Goal: Transaction & Acquisition: Book appointment/travel/reservation

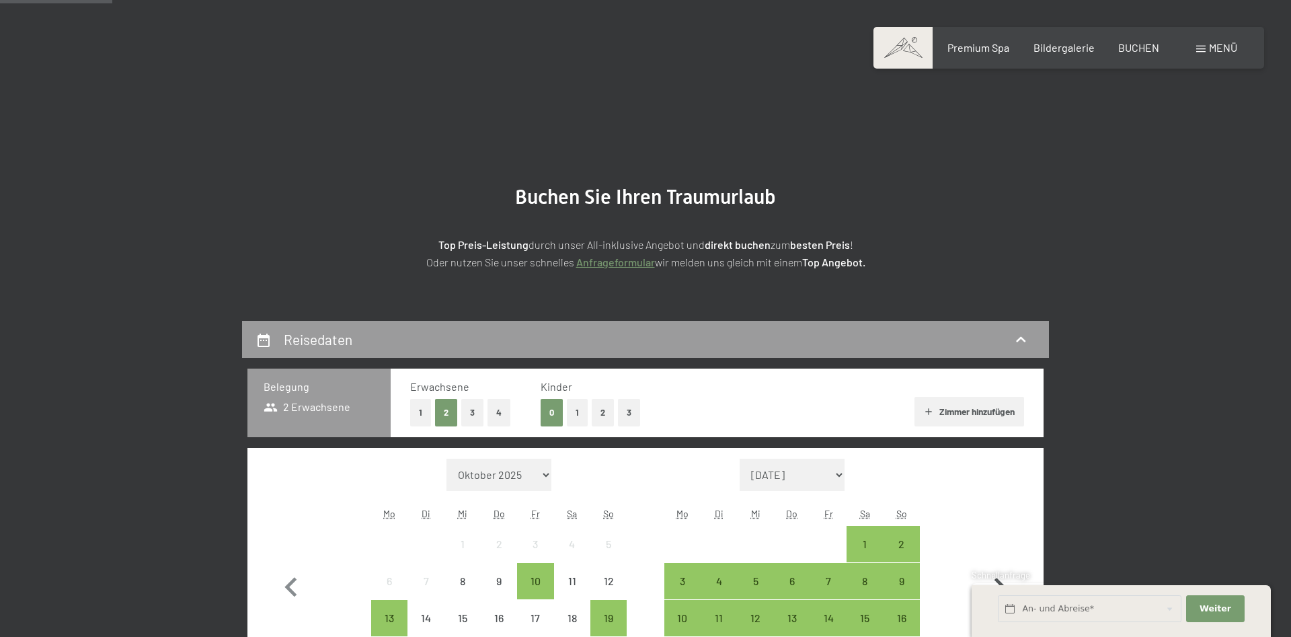
click at [994, 568] on icon "button" at bounding box center [999, 587] width 39 height 39
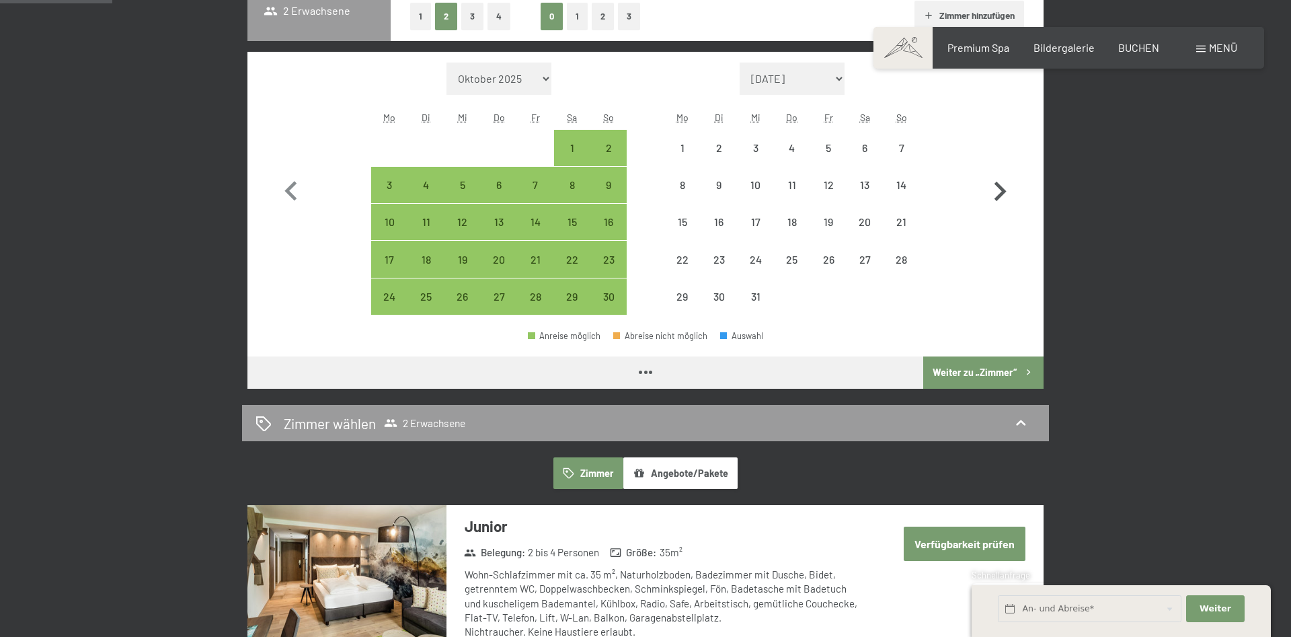
click at [997, 190] on icon "button" at bounding box center [999, 191] width 39 height 39
select select "2025-12-01"
select select "2026-01-01"
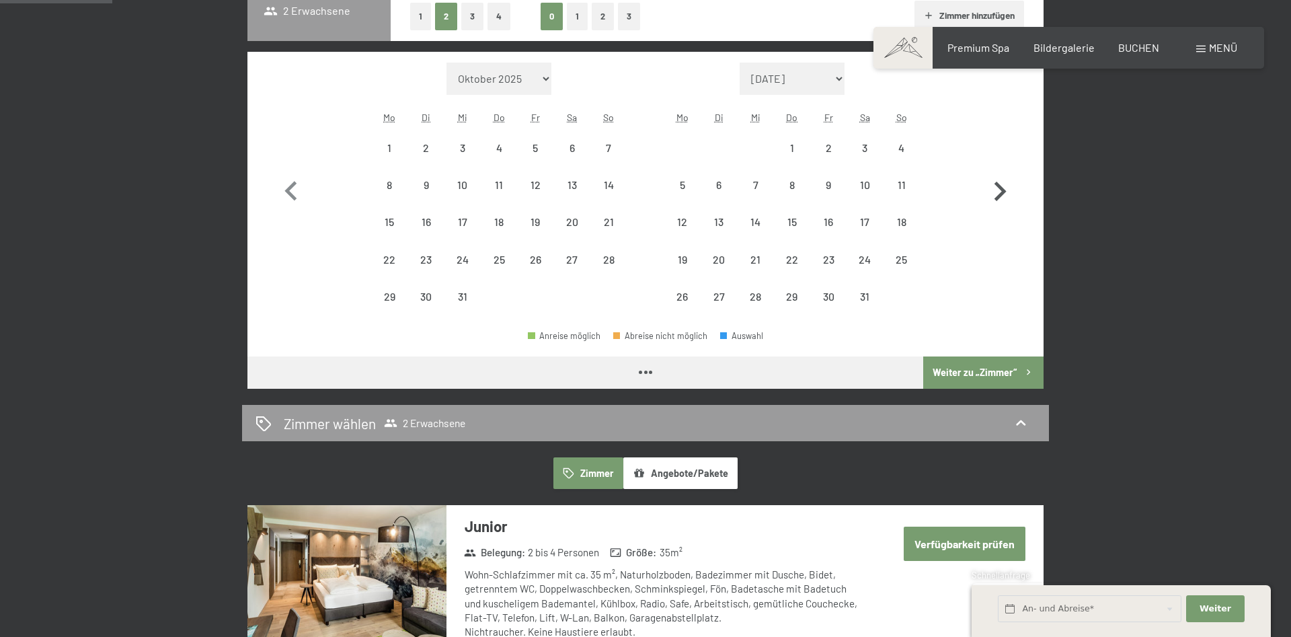
select select "2025-12-01"
select select "2026-01-01"
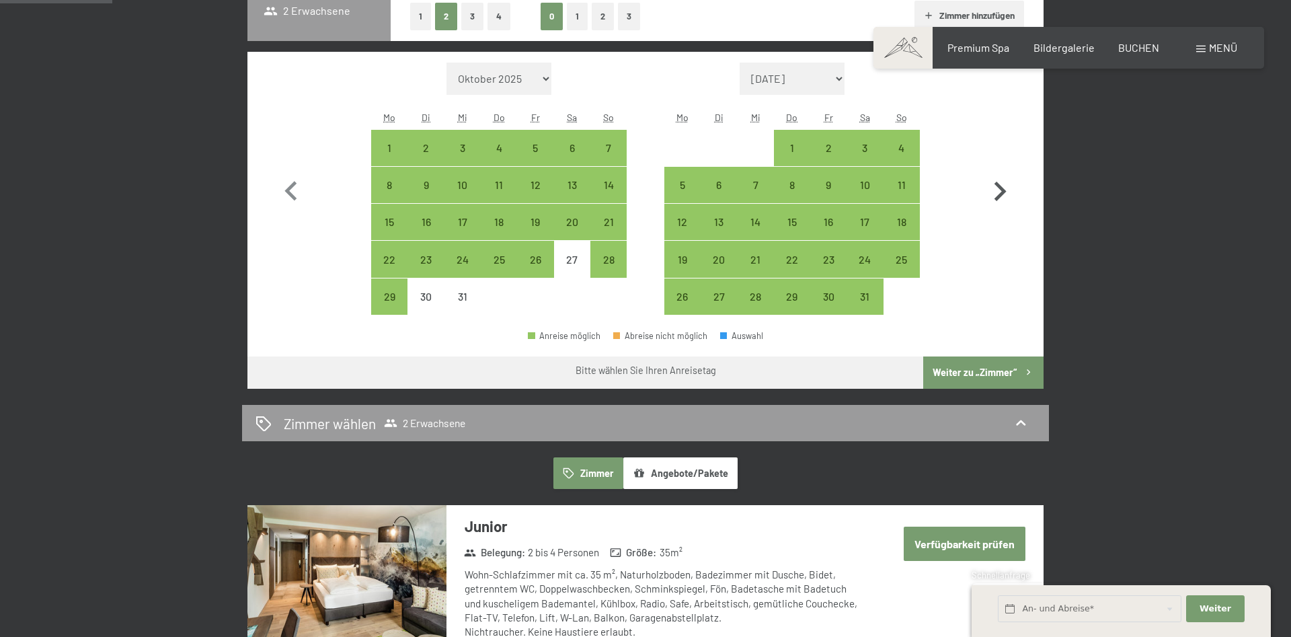
click at [997, 190] on icon "button" at bounding box center [999, 191] width 39 height 39
select select "2026-01-01"
select select "2026-02-01"
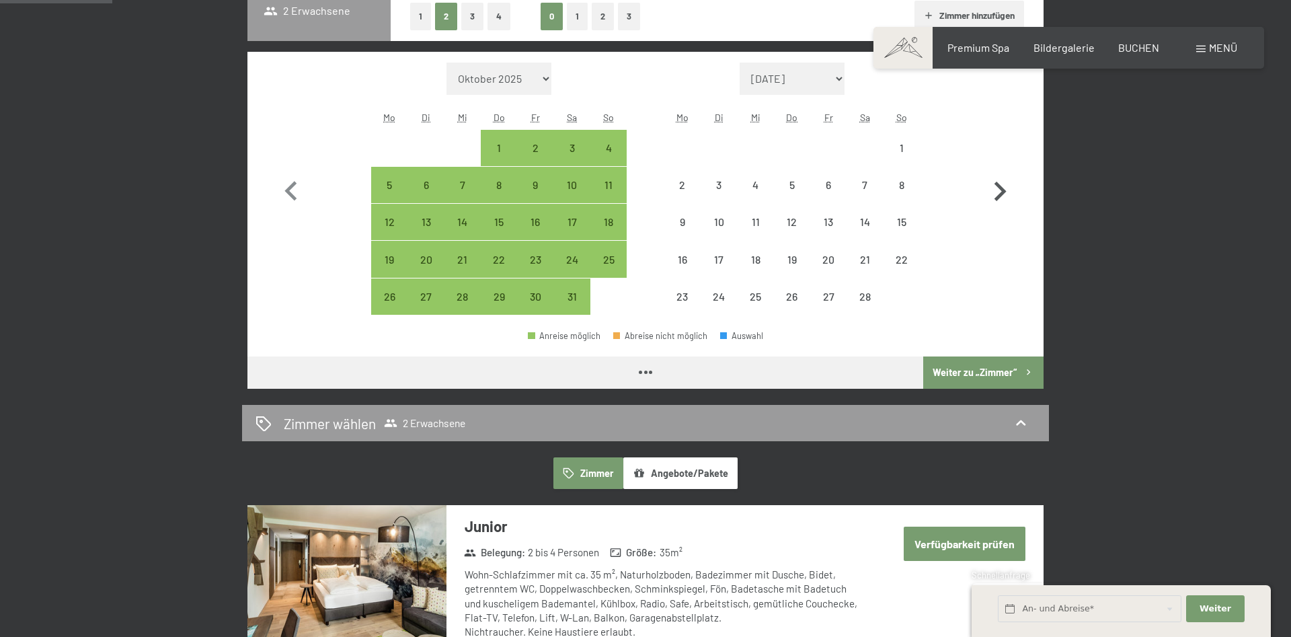
select select "2026-01-01"
select select "2026-02-01"
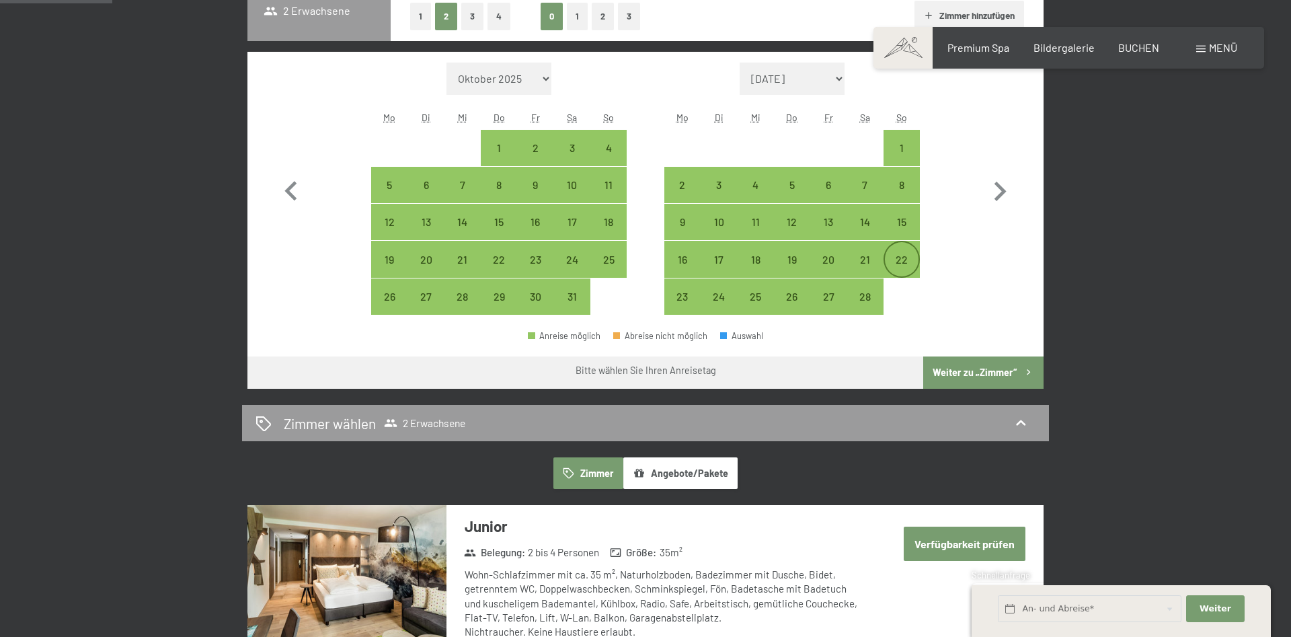
click at [908, 261] on div "22" at bounding box center [902, 271] width 34 height 34
select select "2026-01-01"
select select "2026-02-01"
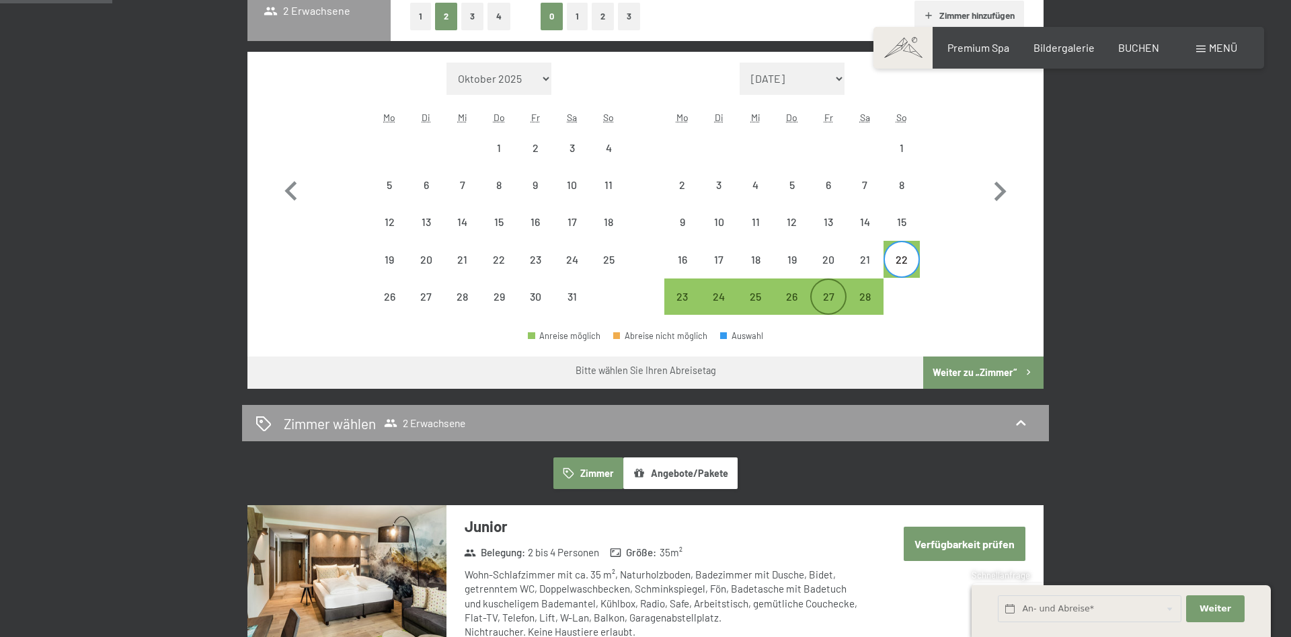
click at [830, 294] on div "27" at bounding box center [829, 308] width 34 height 34
select select "2026-01-01"
select select "2026-02-01"
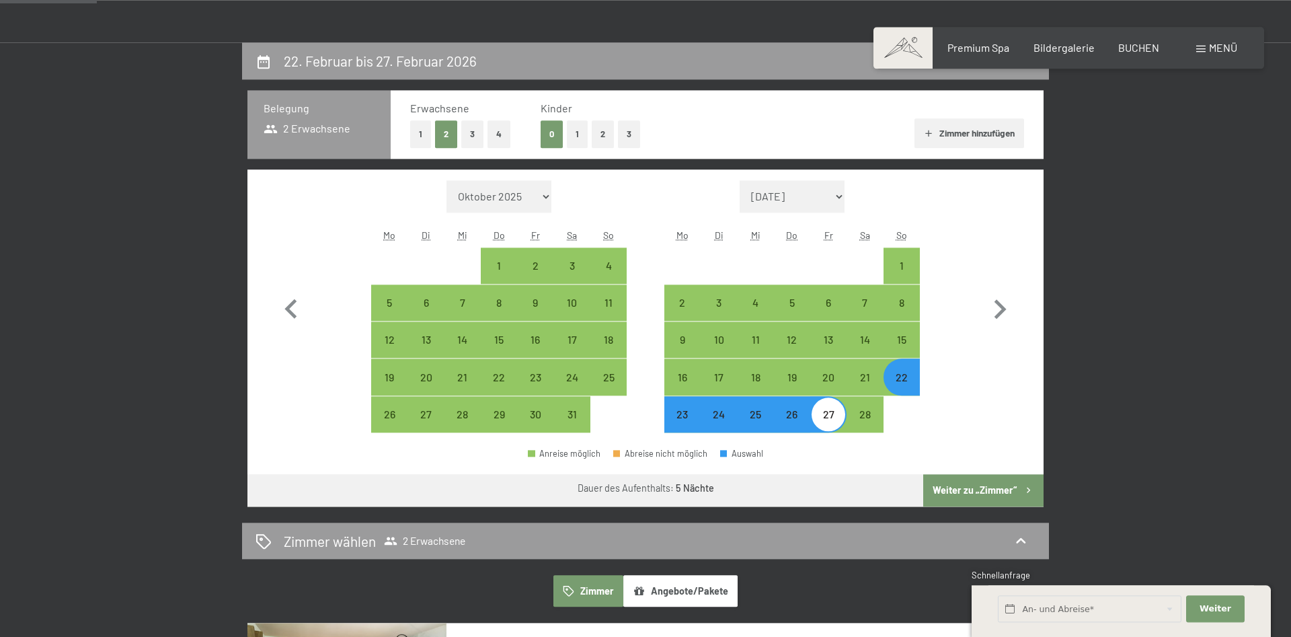
scroll to position [259, 0]
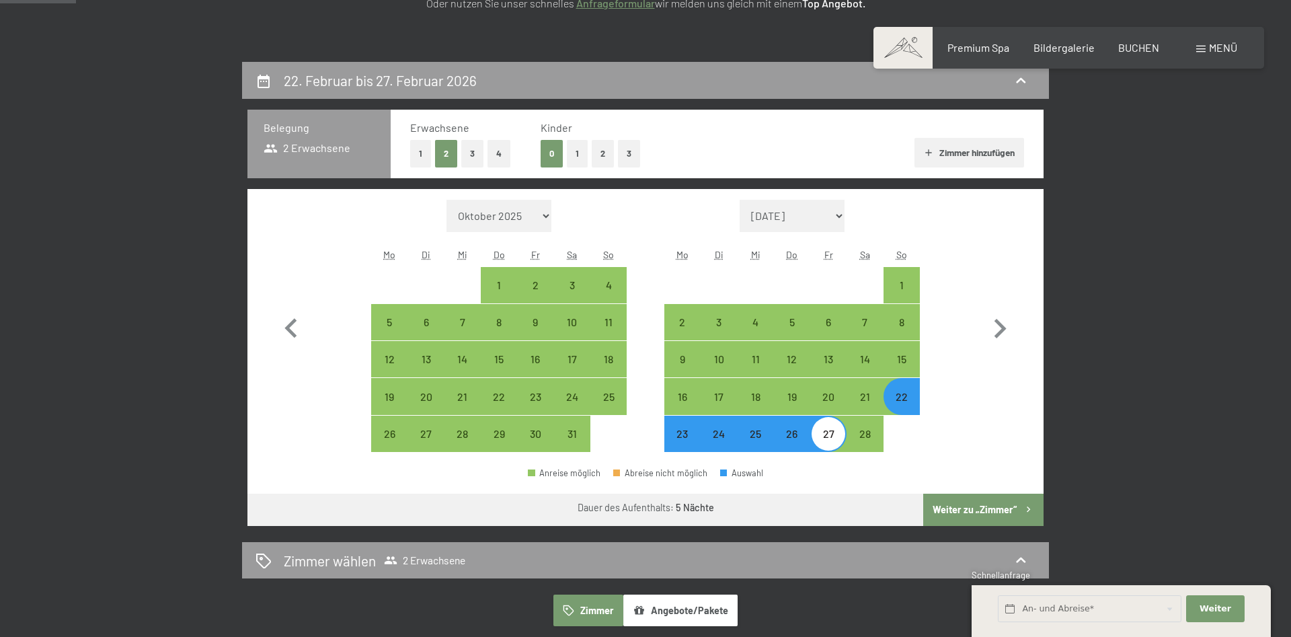
click at [601, 157] on button "2" at bounding box center [603, 154] width 22 height 28
select select "2026-01-01"
select select "2026-02-01"
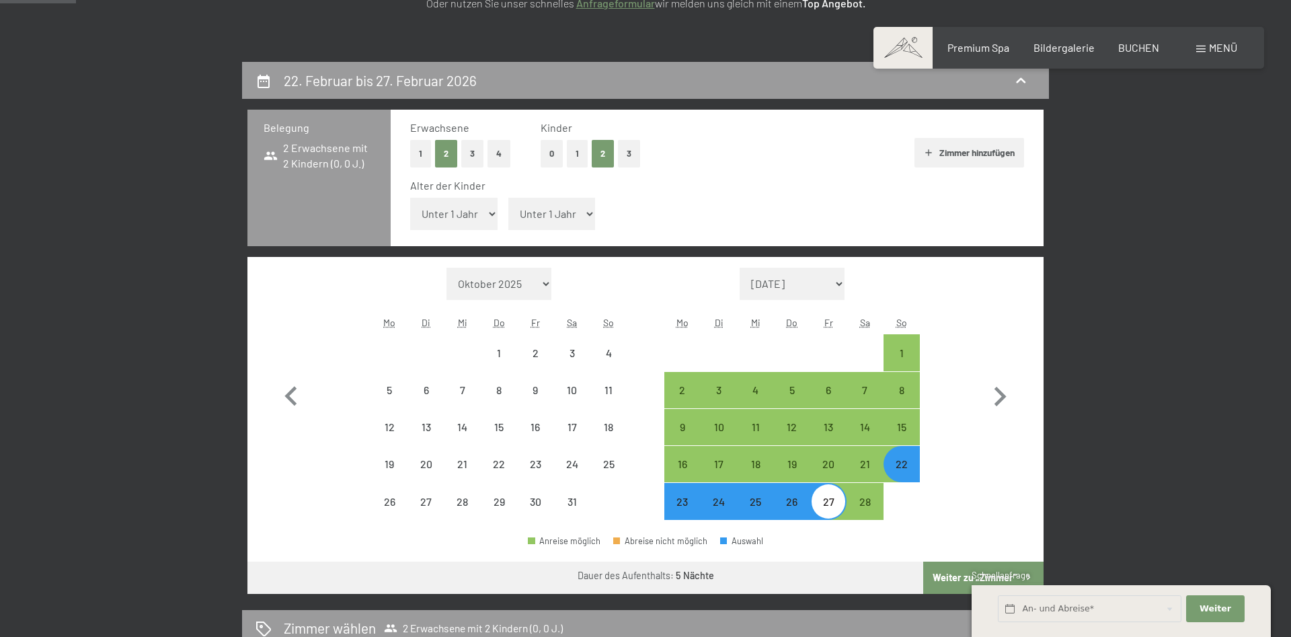
click at [462, 214] on select "Unter 1 Jahr 1 Jahr 2 Jahre 3 Jahre 4 Jahre 5 Jahre 6 Jahre 7 Jahre 8 Jahre 9 J…" at bounding box center [453, 214] width 87 height 32
select select "2026-01-01"
select select "2026-02-01"
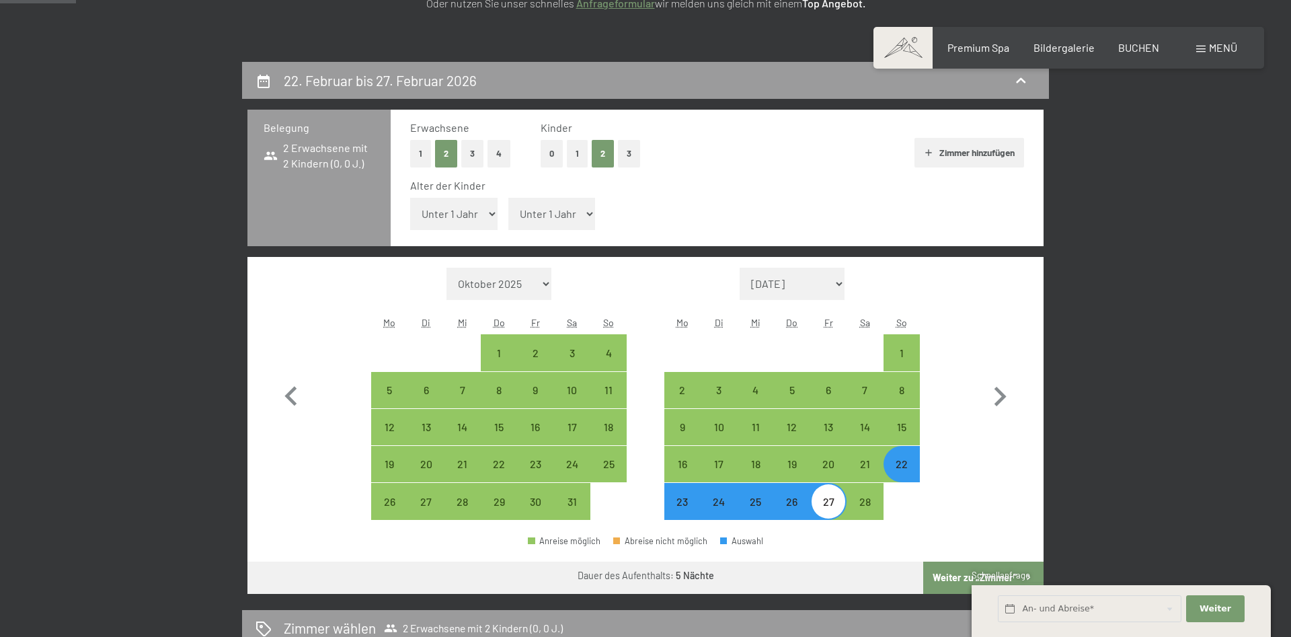
select select "9"
click option "9 Jahre" at bounding box center [0, 0] width 0 height 0
select select "2026-01-01"
select select "2026-02-01"
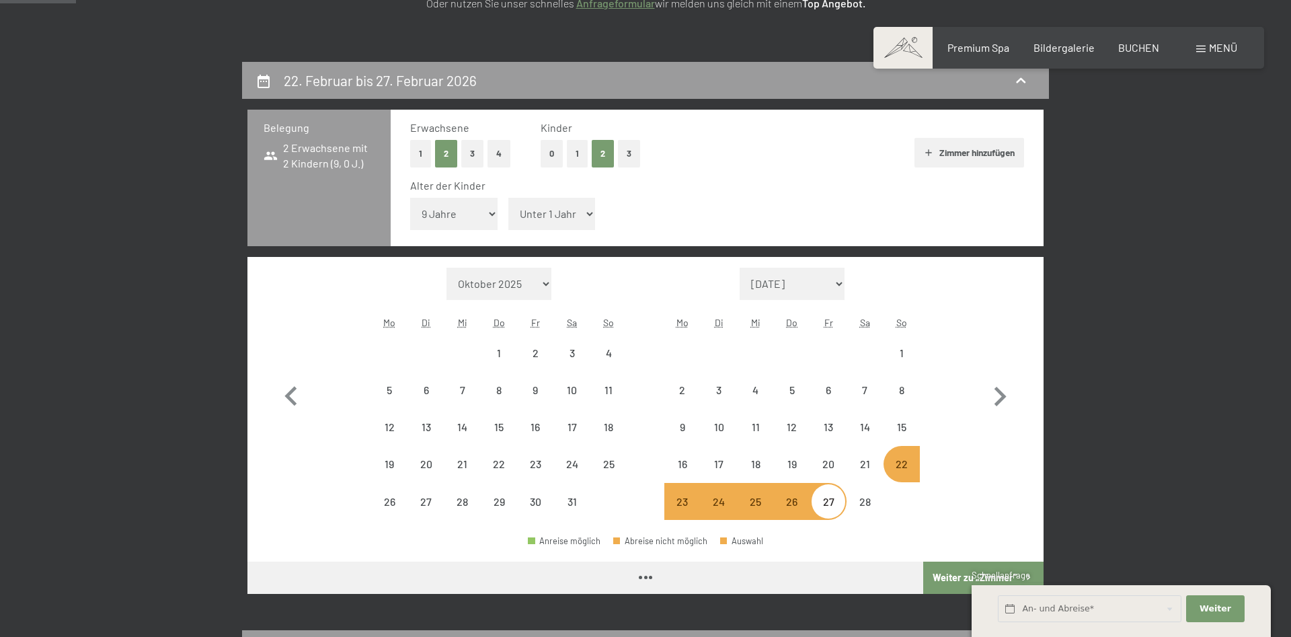
click at [508, 198] on select "Unter 1 Jahr 1 Jahr 2 Jahre 3 Jahre 4 Jahre 5 Jahre 6 Jahre 7 Jahre 8 Jahre 9 J…" at bounding box center [551, 214] width 87 height 32
select select "2026-01-01"
select select "2026-02-01"
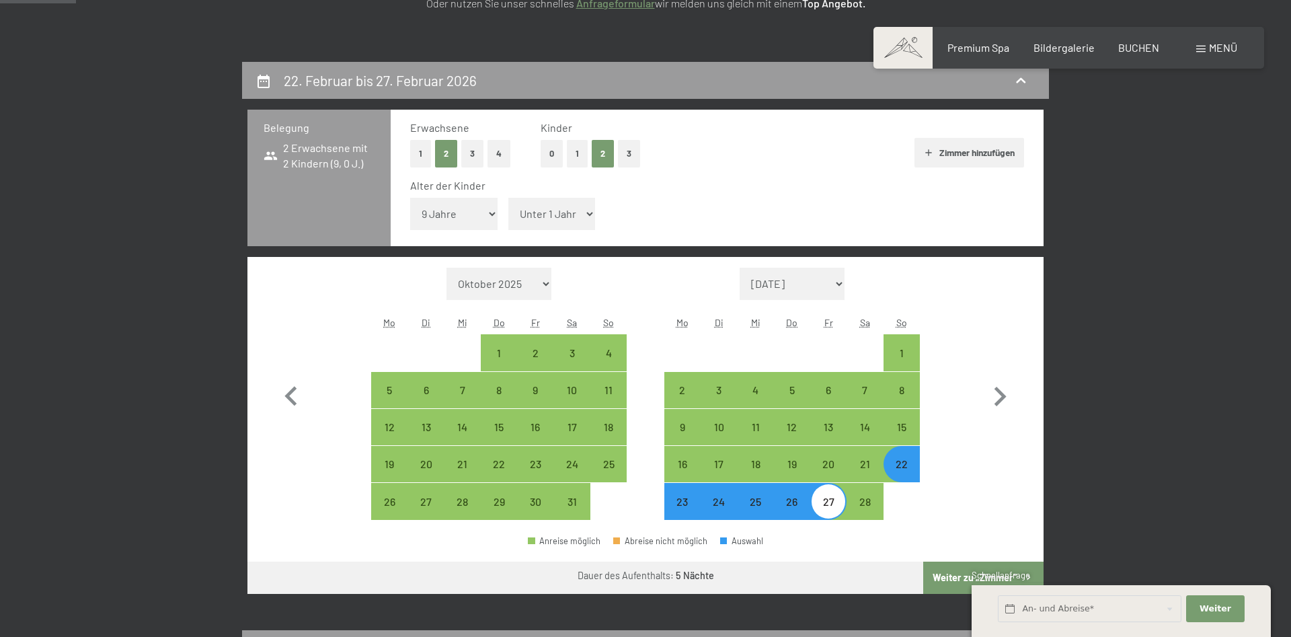
select select "13"
click option "13 Jahre" at bounding box center [0, 0] width 0 height 0
select select "2026-01-01"
select select "2026-02-01"
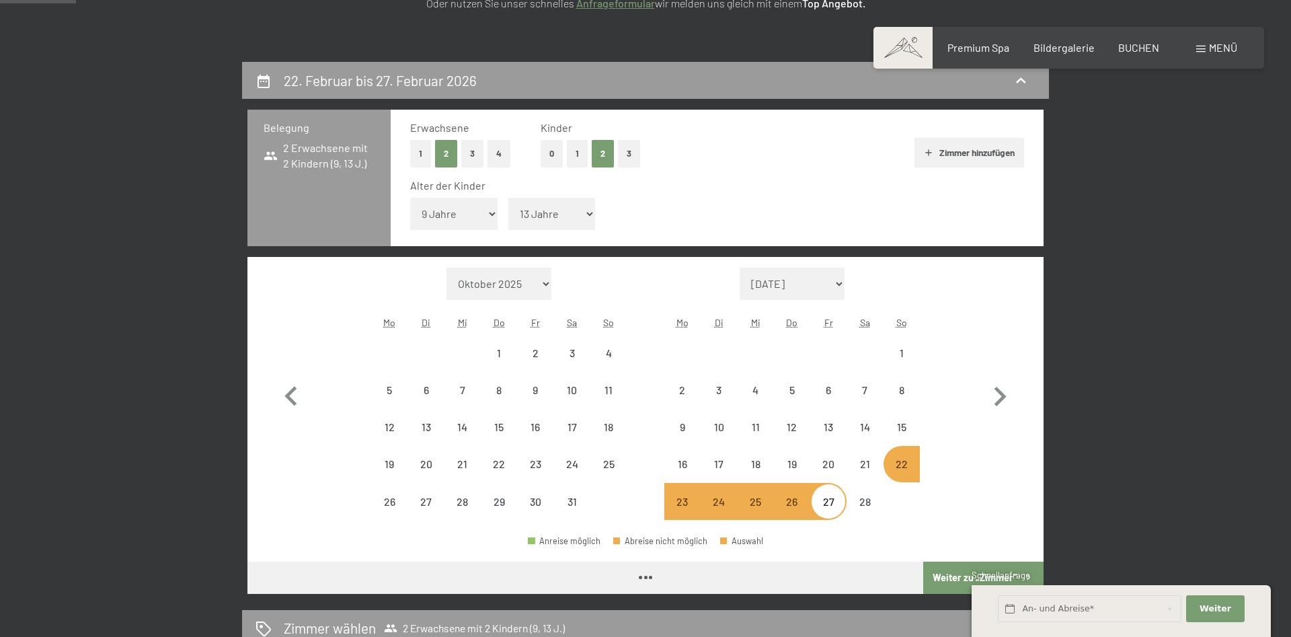
select select "2026-01-01"
select select "2026-02-01"
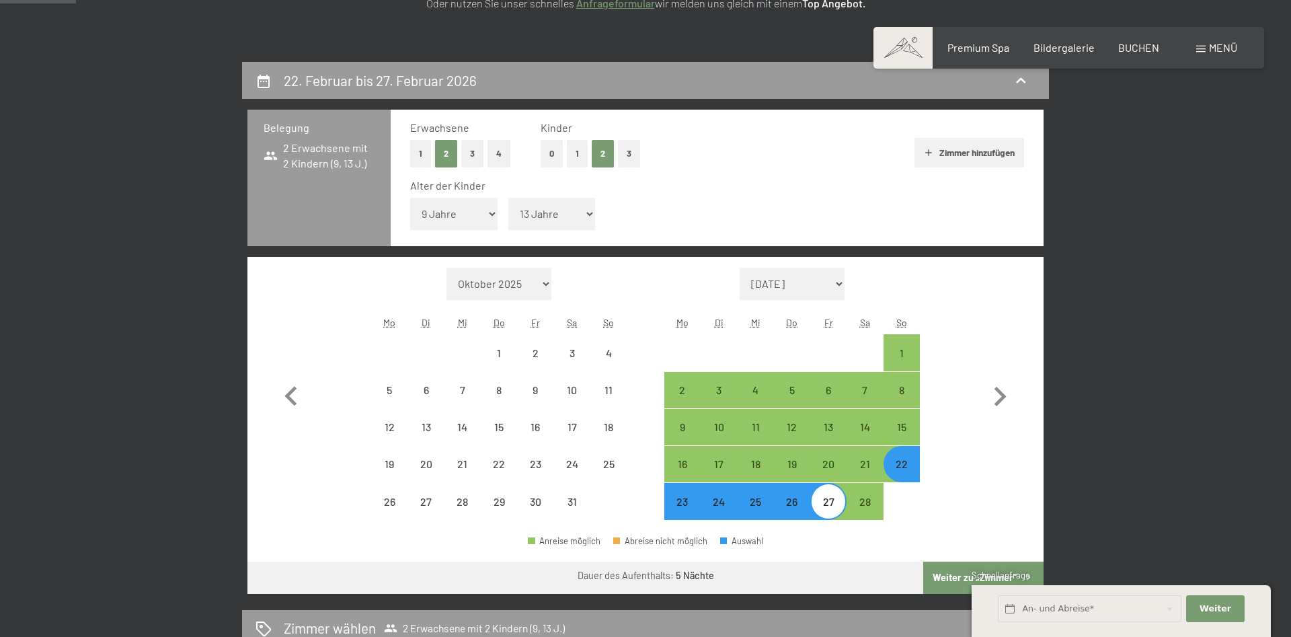
select select "2026-01-01"
select select "2026-02-01"
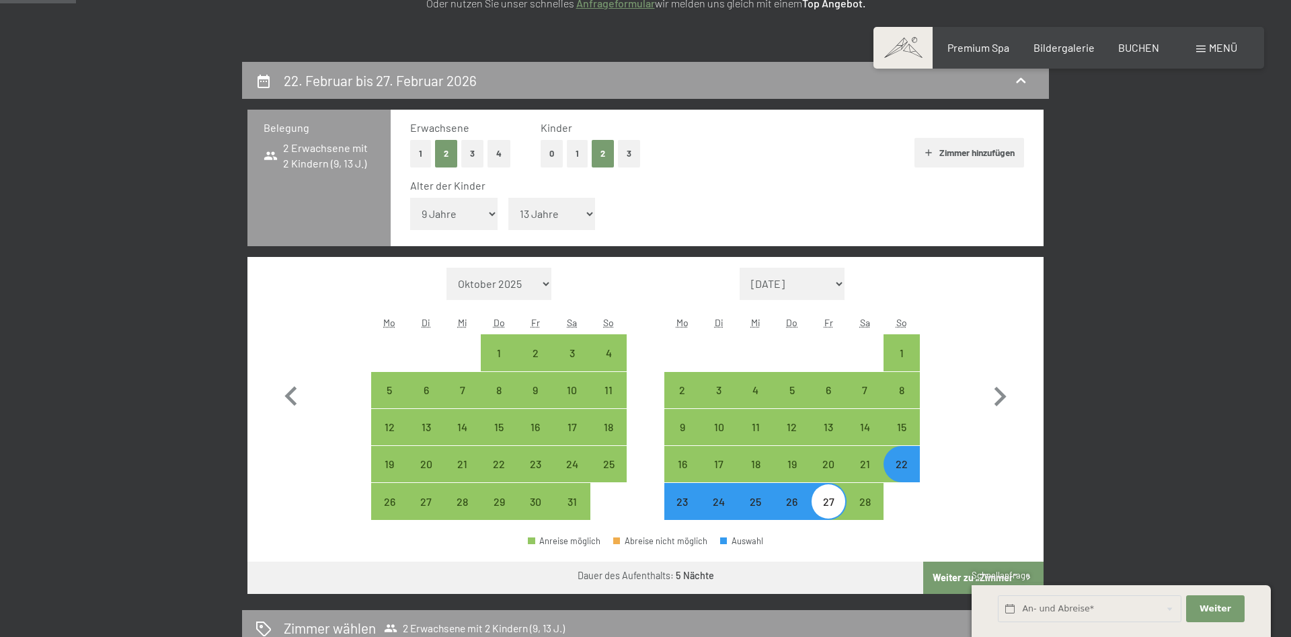
click at [950, 567] on button "Weiter zu „Zimmer“" at bounding box center [983, 577] width 120 height 32
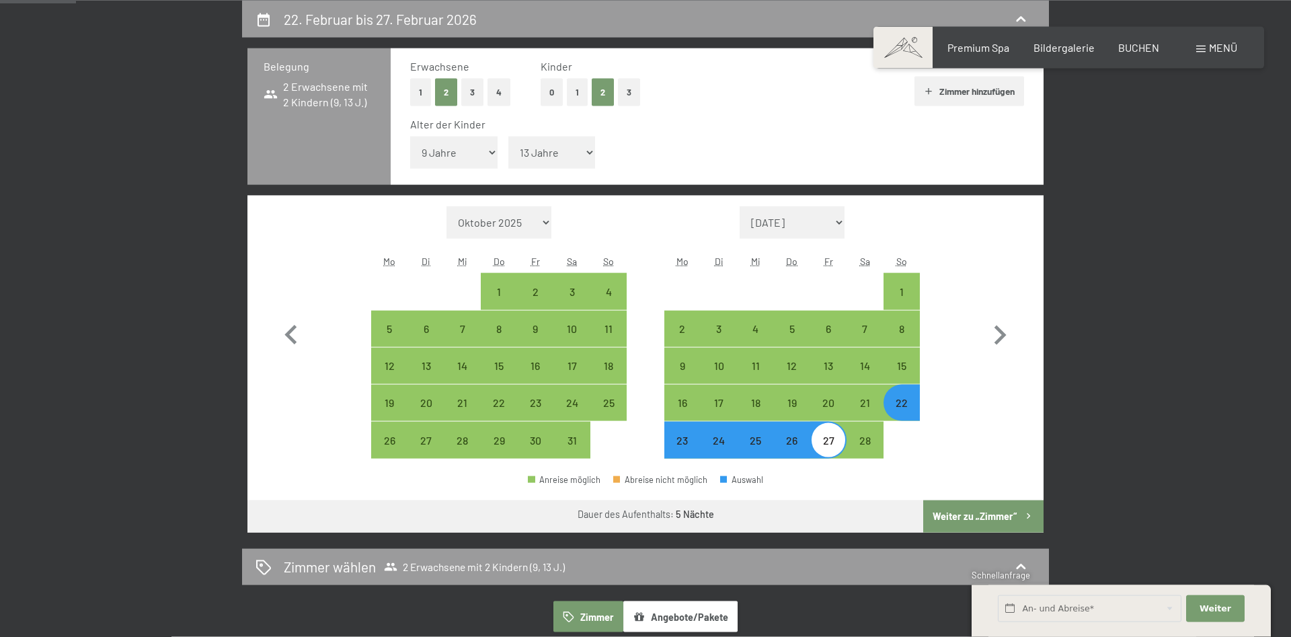
select select "2026-01-01"
select select "2026-02-01"
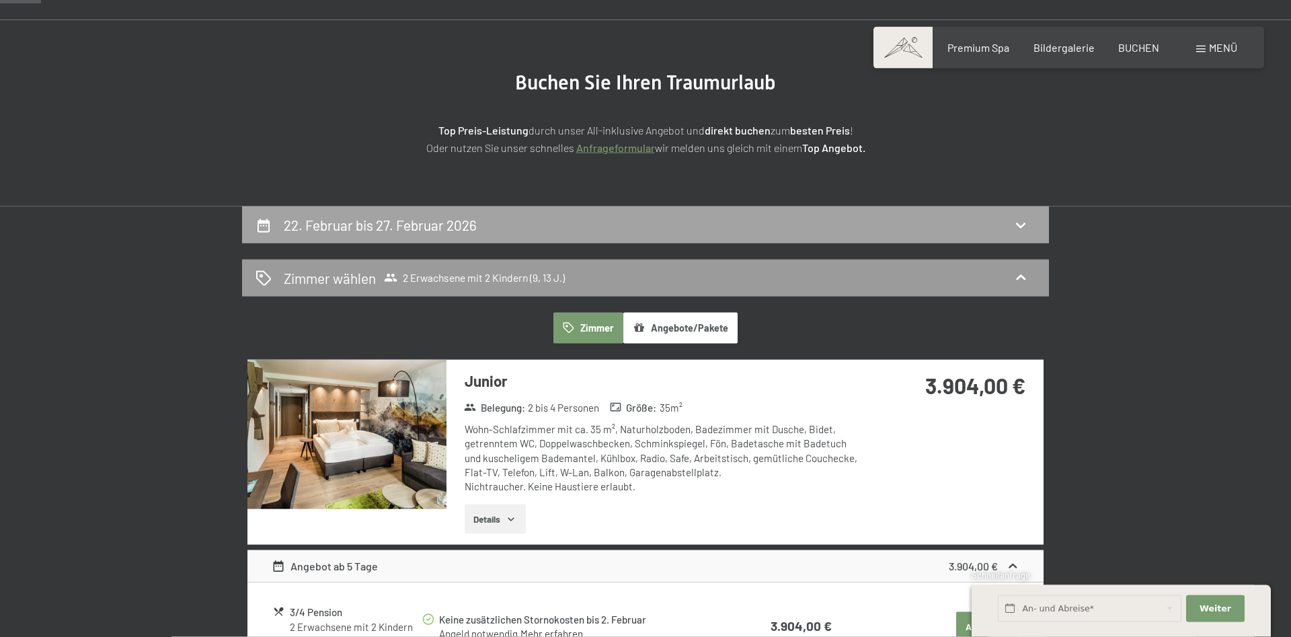
click at [608, 220] on div "22. Februar bis 27. Februar 2026" at bounding box center [645, 224] width 780 height 19
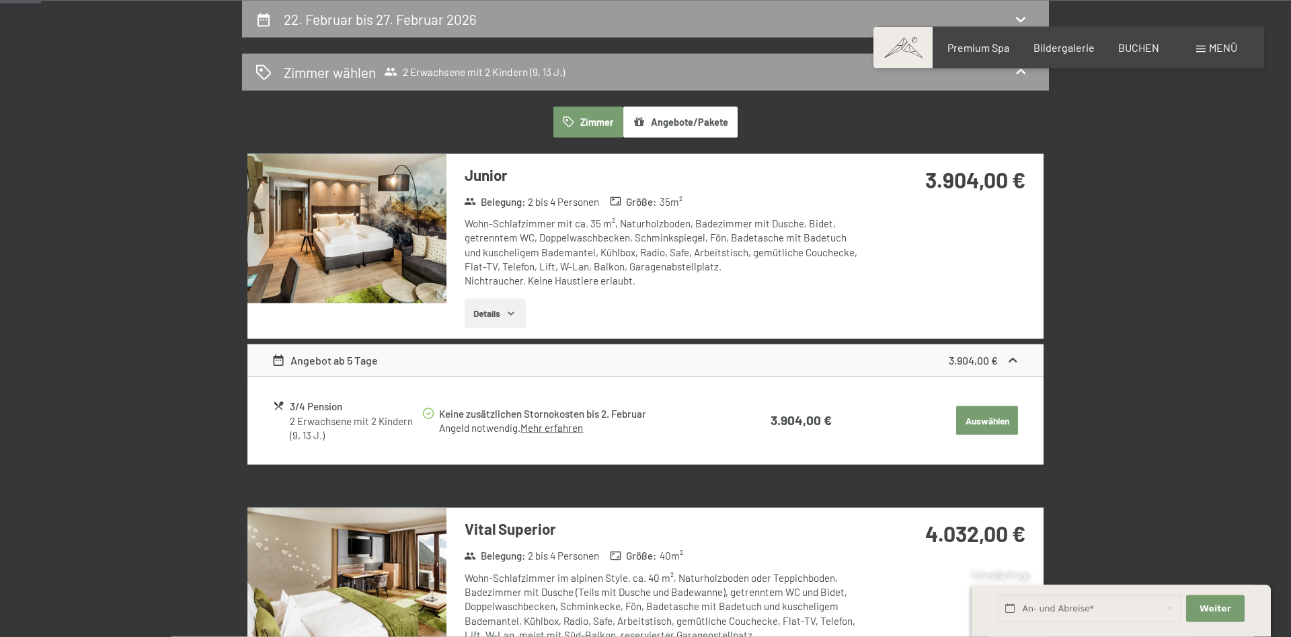
select select "9"
select select "13"
select select "2026-01-01"
select select "2026-02-01"
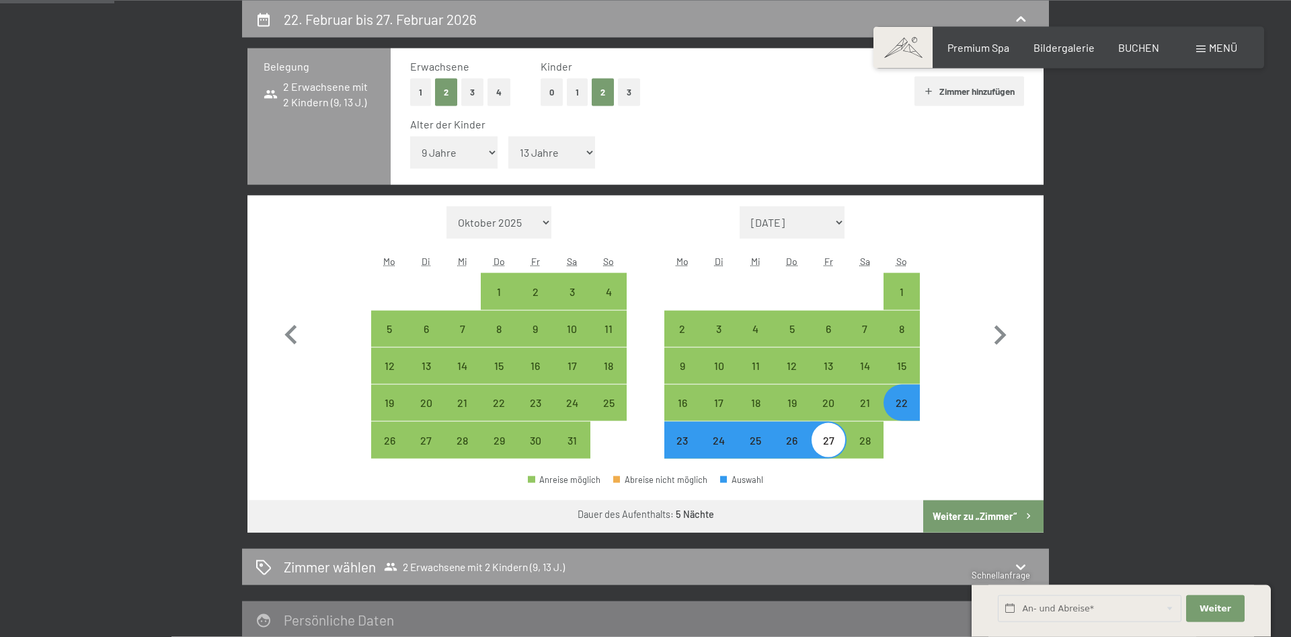
click at [907, 407] on div "22" at bounding box center [902, 414] width 34 height 34
select select "2026-01-01"
select select "2026-02-01"
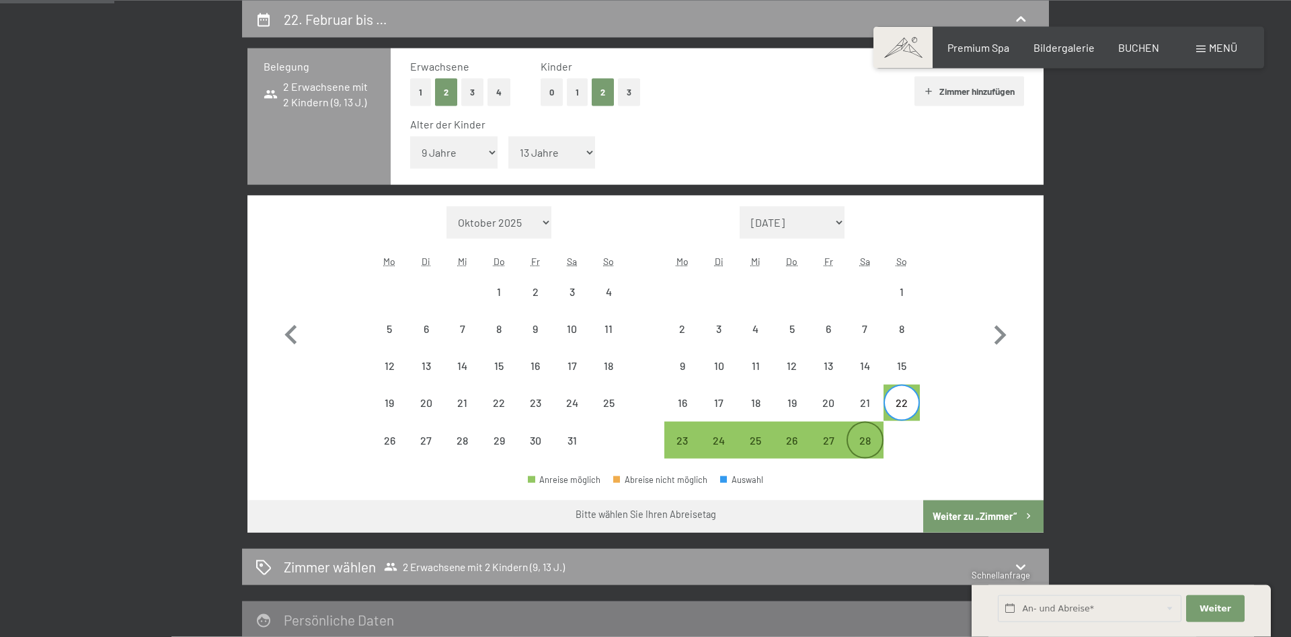
click at [861, 443] on div "28" at bounding box center [865, 452] width 34 height 34
select select "2026-01-01"
select select "2026-02-01"
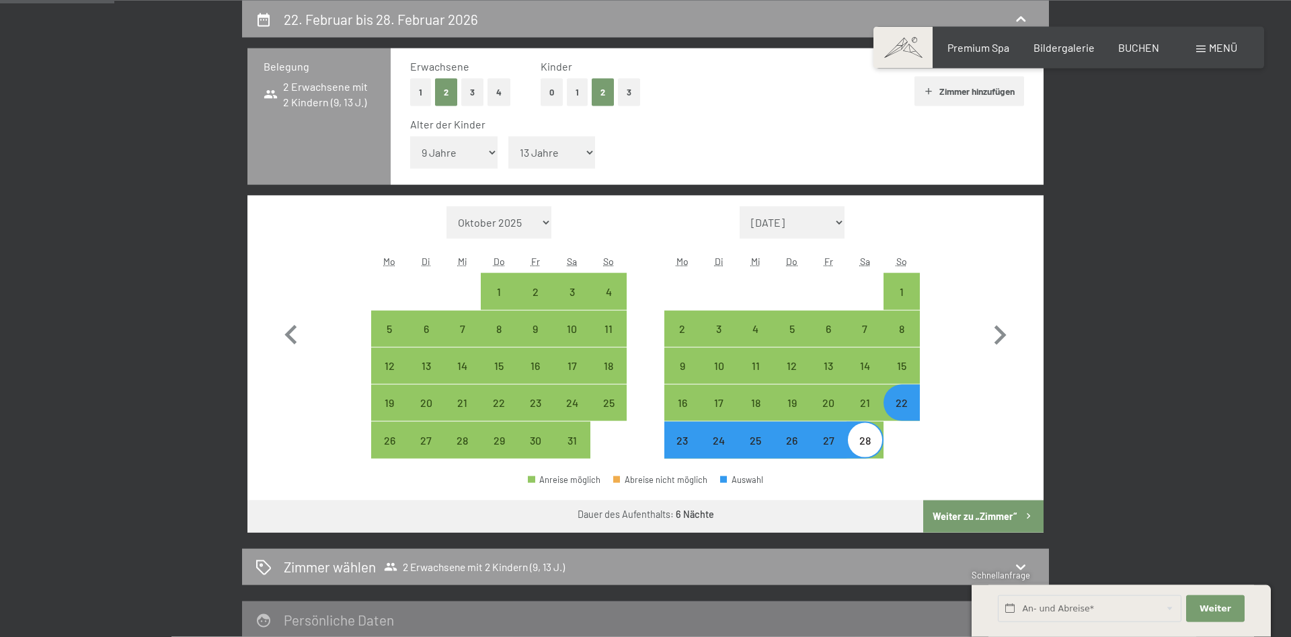
click at [967, 505] on button "Weiter zu „Zimmer“" at bounding box center [983, 516] width 120 height 32
select select "2026-01-01"
select select "2026-02-01"
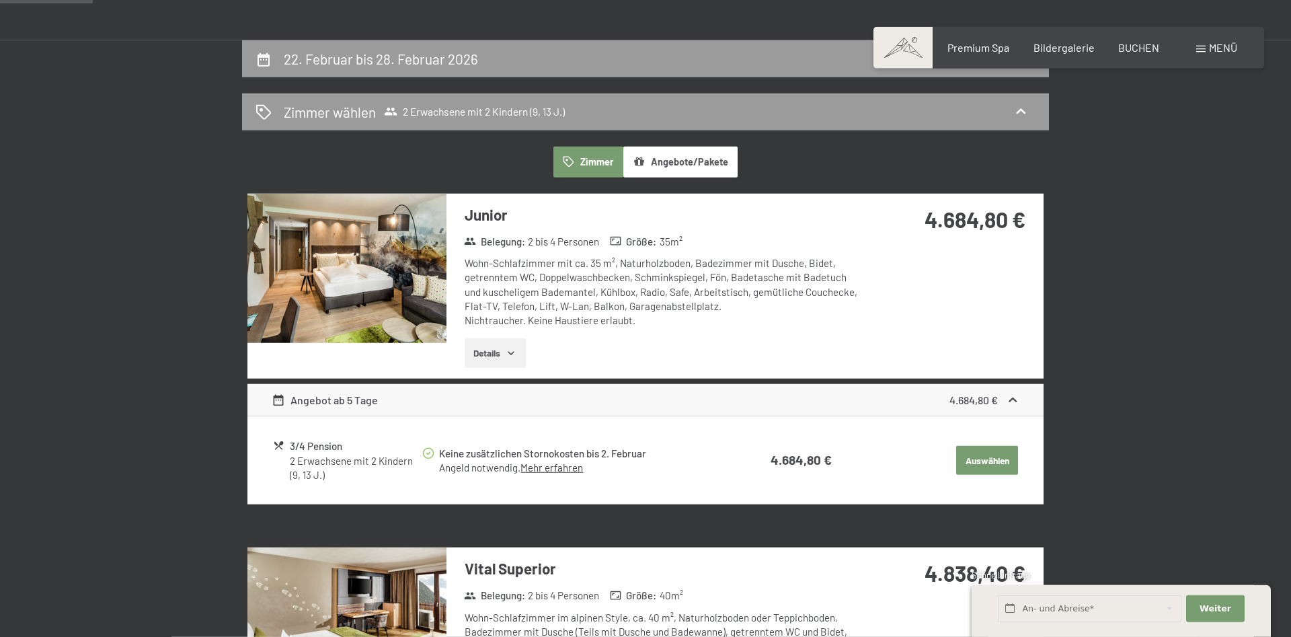
scroll to position [251, 0]
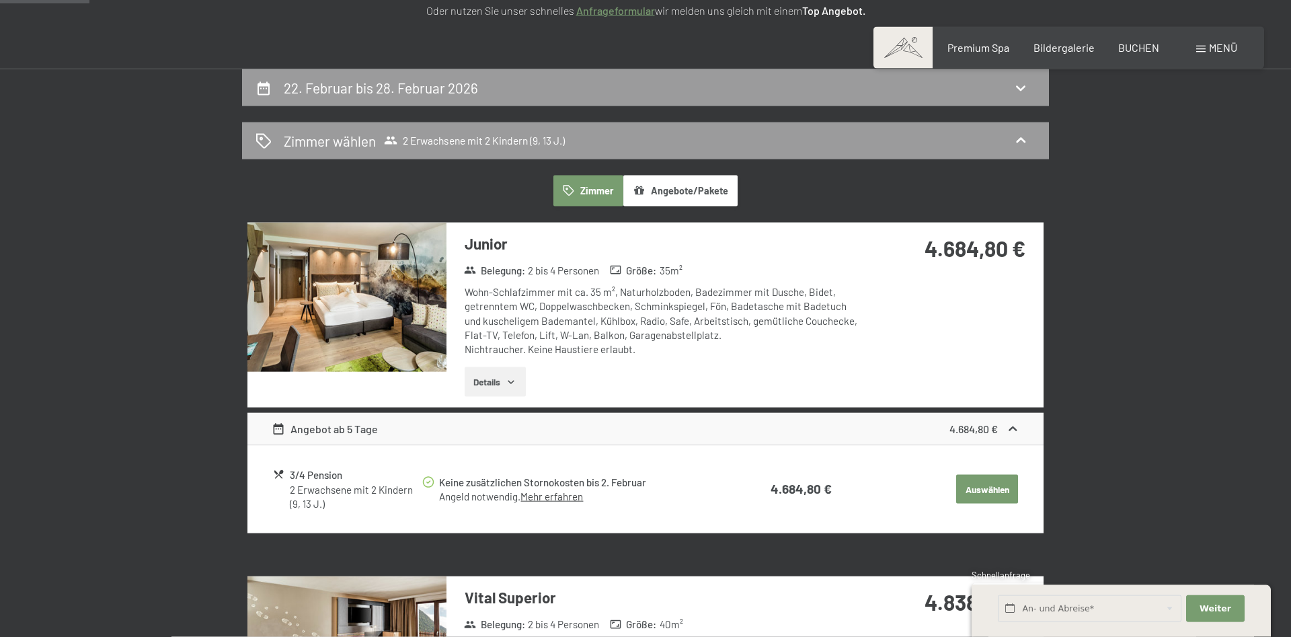
click at [1147, 54] on div "Premium Spa Bildergalerie BUCHEN" at bounding box center [1041, 47] width 282 height 15
click at [1145, 48] on span "BUCHEN" at bounding box center [1138, 45] width 41 height 13
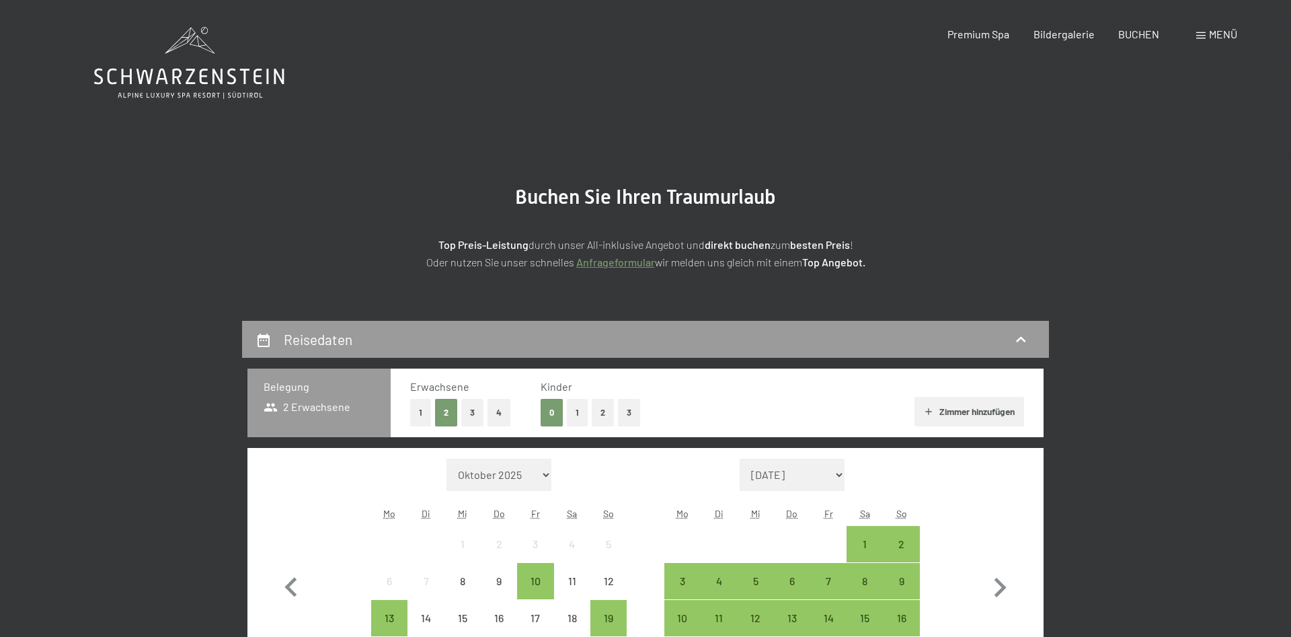
click at [1204, 38] on span at bounding box center [1200, 35] width 9 height 7
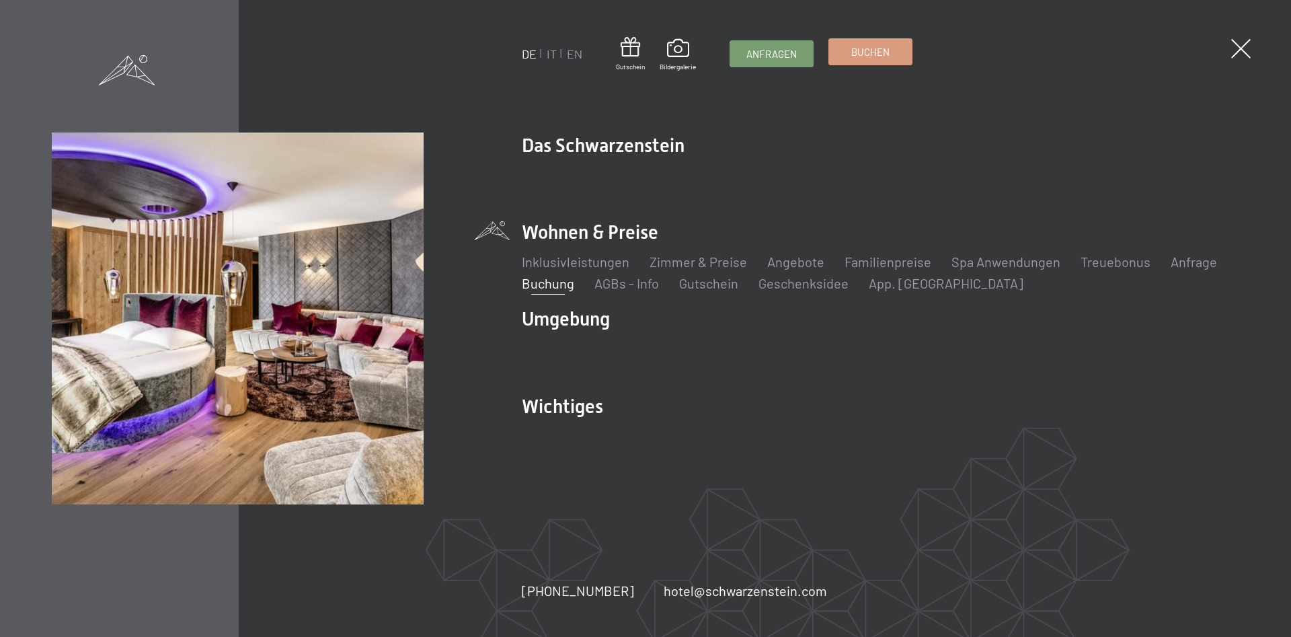
click at [881, 44] on link "Buchen" at bounding box center [870, 52] width 83 height 26
click at [723, 266] on link "Zimmer & Preise" at bounding box center [697, 261] width 97 height 16
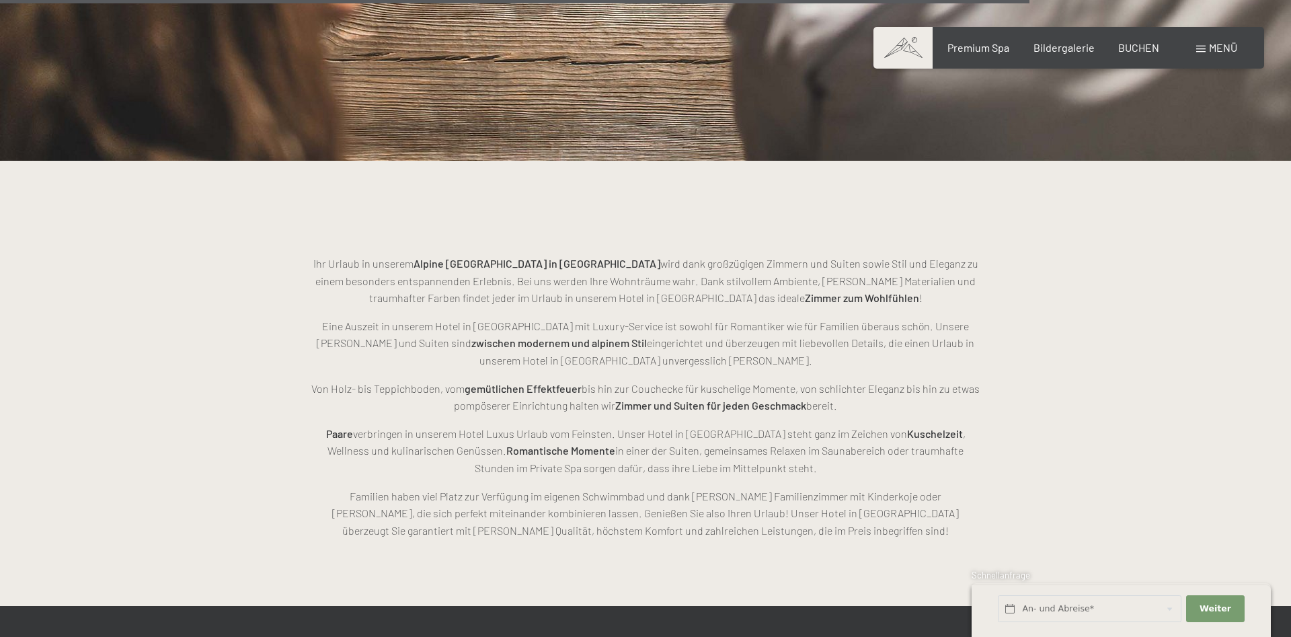
scroll to position [3703, 0]
